Goal: Information Seeking & Learning: Understand process/instructions

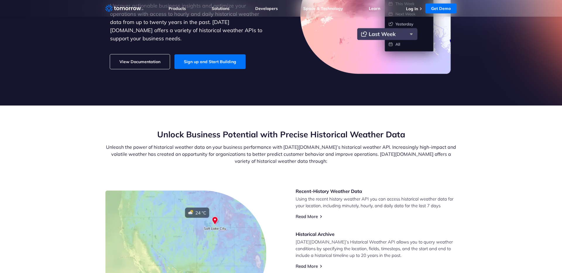
scroll to position [87, 0]
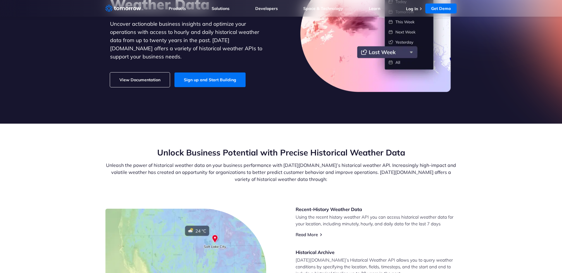
click at [149, 76] on link "View Documentation" at bounding box center [140, 80] width 60 height 15
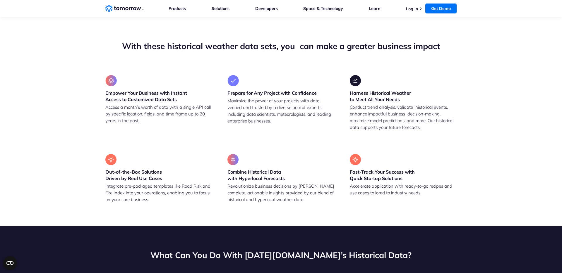
scroll to position [0, 0]
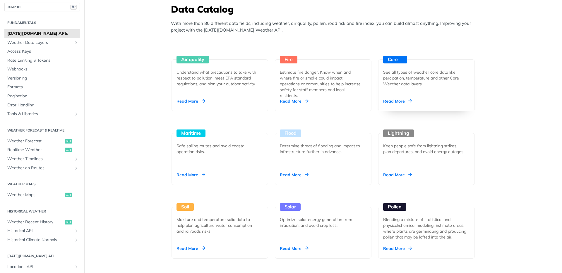
scroll to position [524, 0]
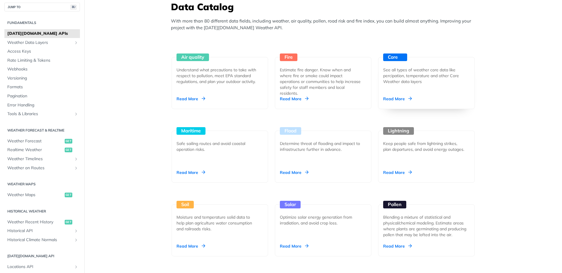
click at [426, 71] on div "See all types of weather core data like percipation, temperature and other Core…" at bounding box center [424, 76] width 82 height 18
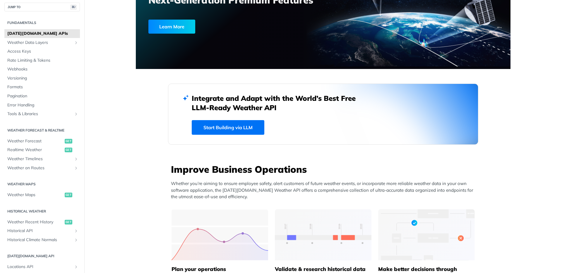
scroll to position [0, 0]
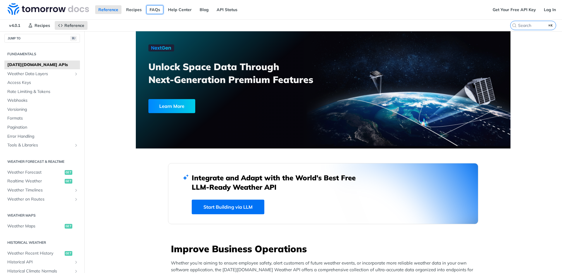
click at [151, 12] on link "FAQs" at bounding box center [154, 9] width 17 height 9
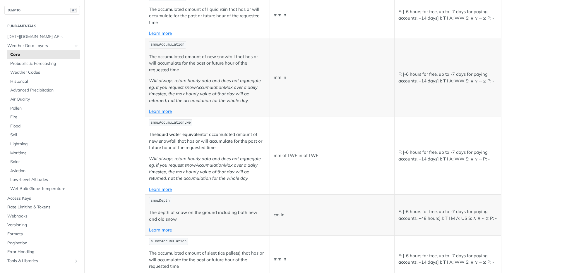
scroll to position [1628, 0]
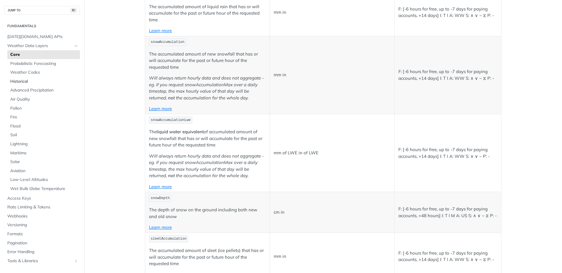
click at [14, 79] on span "Historical" at bounding box center [44, 82] width 68 height 6
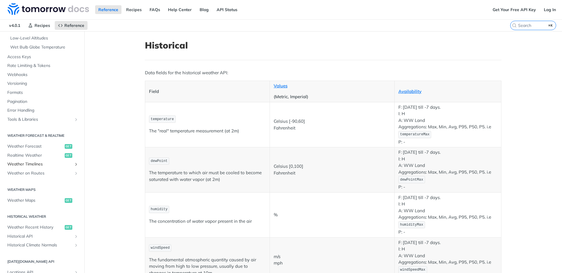
scroll to position [181, 0]
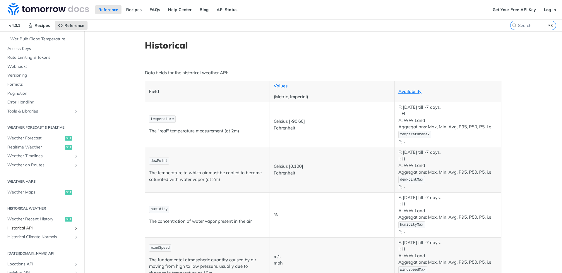
click at [36, 227] on span "Historical API" at bounding box center [39, 229] width 65 height 6
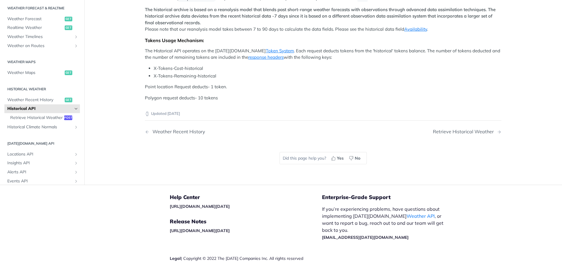
scroll to position [176, 0]
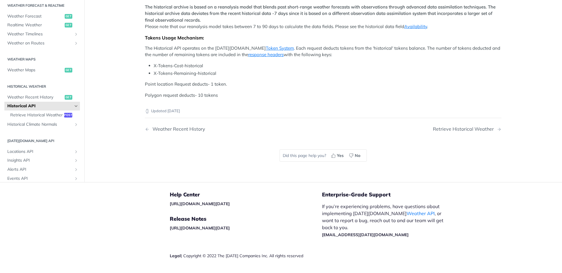
click at [220, 23] on strong "The historical archive is based on a reanalysis model that blends past short-ra…" at bounding box center [320, 13] width 351 height 19
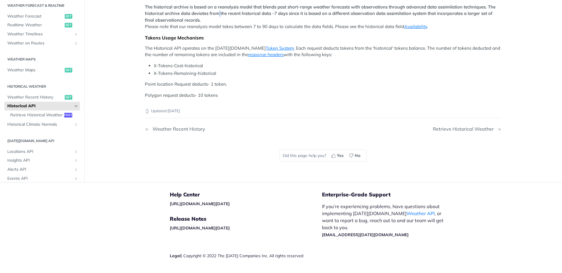
click at [220, 23] on strong "The historical archive is based on a reanalysis model that blends past short-ra…" at bounding box center [320, 13] width 351 height 19
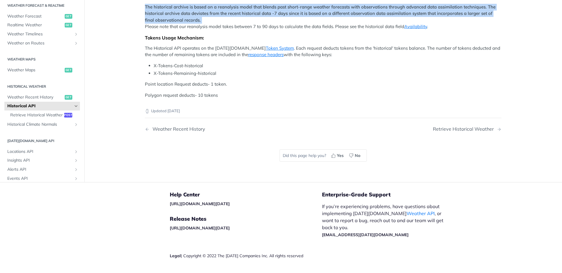
click at [220, 23] on strong "The historical archive is based on a reanalysis model that blends past short-ra…" at bounding box center [320, 13] width 351 height 19
click at [219, 23] on strong "The historical archive is based on a reanalysis model that blends past short-ra…" at bounding box center [320, 13] width 351 height 19
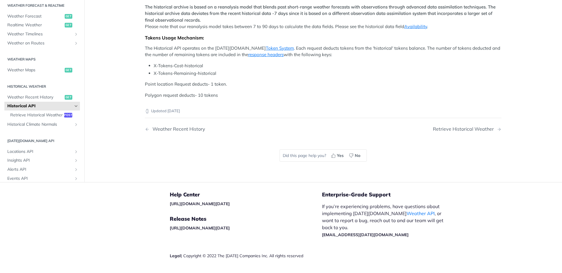
click at [219, 23] on strong "The historical archive is based on a reanalysis model that blends past short-ra…" at bounding box center [320, 13] width 351 height 19
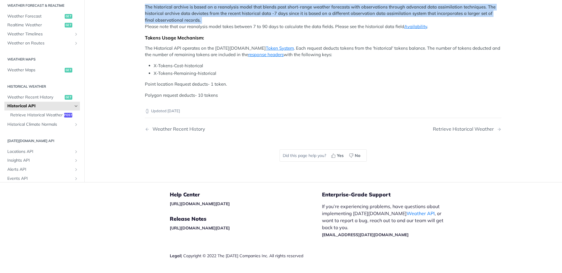
click at [219, 23] on strong "The historical archive is based on a reanalysis model that blends past short-ra…" at bounding box center [320, 13] width 351 height 19
click at [215, 23] on strong "The historical archive is based on a reanalysis model that blends past short-ra…" at bounding box center [320, 13] width 351 height 19
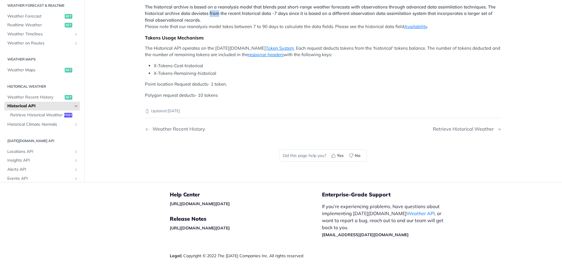
click at [215, 23] on strong "The historical archive is based on a reanalysis model that blends past short-ra…" at bounding box center [320, 13] width 351 height 19
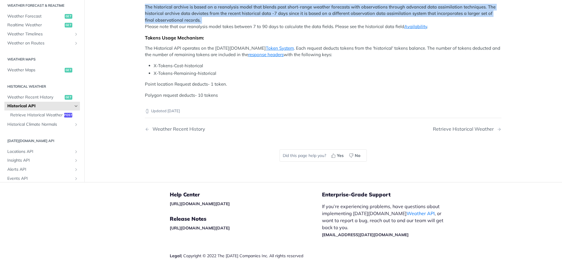
click at [215, 23] on strong "The historical archive is based on a reanalysis model that blends past short-ra…" at bounding box center [320, 13] width 351 height 19
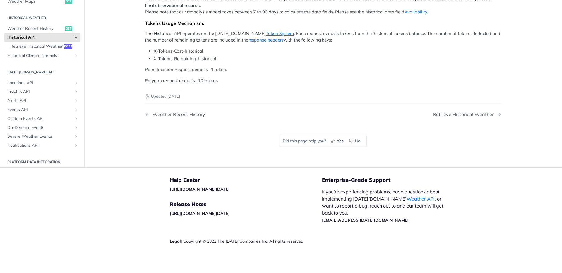
scroll to position [92, 0]
click at [50, 49] on span "Retrieve Historical Weather" at bounding box center [36, 46] width 52 height 6
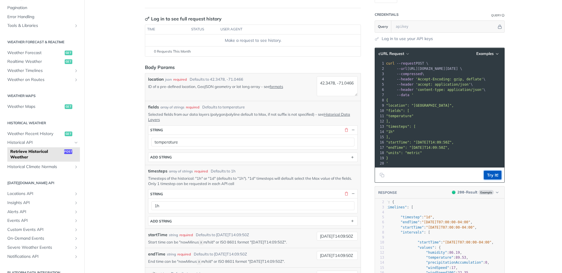
click at [497, 175] on button "Try It!" at bounding box center [493, 175] width 18 height 9
click at [387, 40] on link "Log in to use your API keys" at bounding box center [407, 39] width 51 height 6
click at [410, 32] on input "text" at bounding box center [445, 27] width 104 height 12
paste input "VTbIvoH4p6N2aJzbjPwgW02ZYDUfklUH"
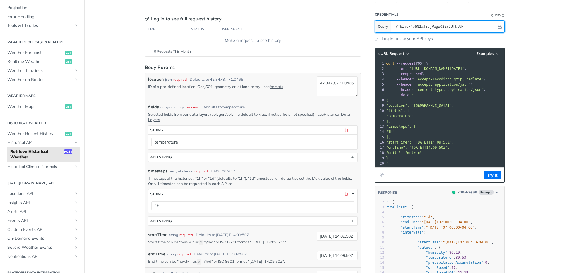
type input "VTbIvoH4p6N2aJzbjPwgW02ZYDUfklUH"
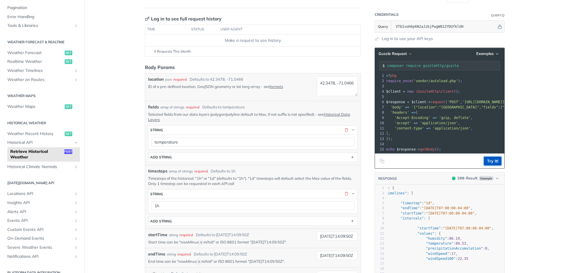
click at [490, 166] on button "Try It!" at bounding box center [493, 161] width 18 height 9
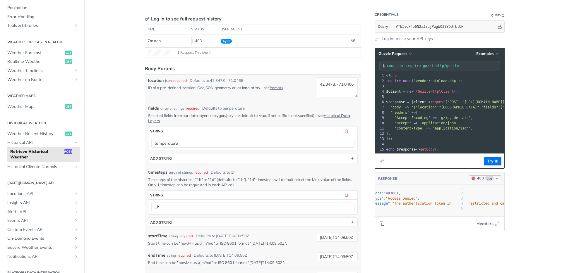
click at [491, 181] on span "Log" at bounding box center [489, 178] width 9 height 5
click at [462, 200] on div "200 - Result" at bounding box center [456, 197] width 21 height 6
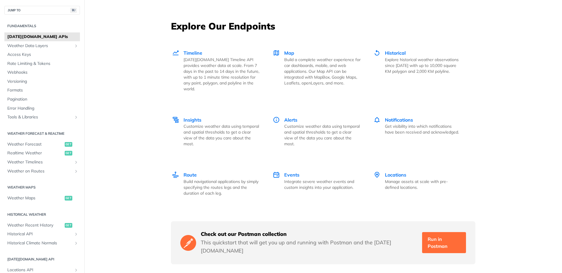
scroll to position [807, 0]
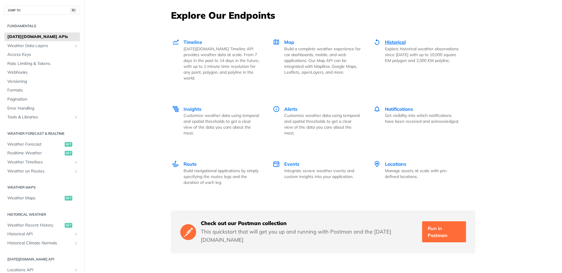
click at [399, 43] on span "Historical" at bounding box center [395, 42] width 21 height 6
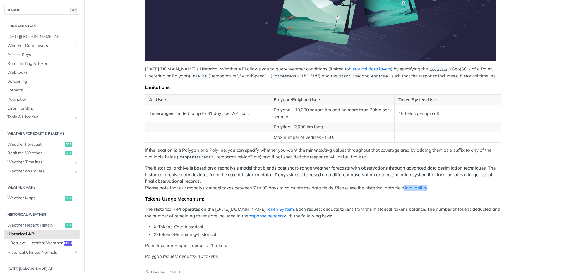
scroll to position [24, 0]
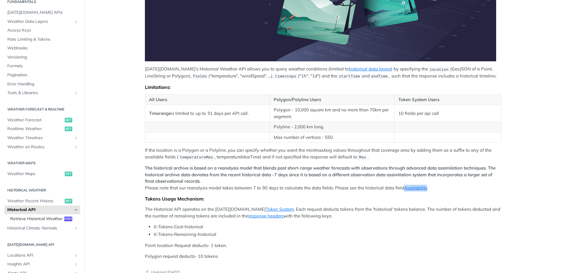
click at [32, 219] on span "Retrieve Historical Weather" at bounding box center [36, 219] width 52 height 6
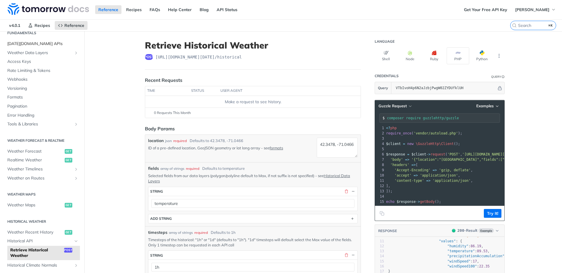
click at [38, 42] on span "[DATE][DOMAIN_NAME] APIs" at bounding box center [42, 44] width 71 height 6
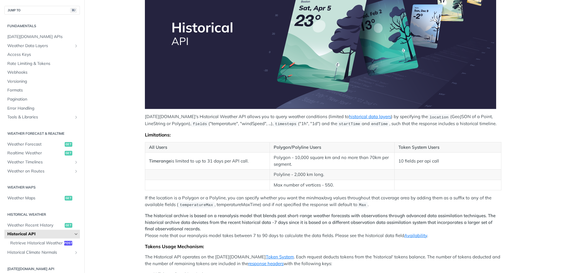
scroll to position [126, 0]
